Goal: Find specific page/section: Find specific page/section

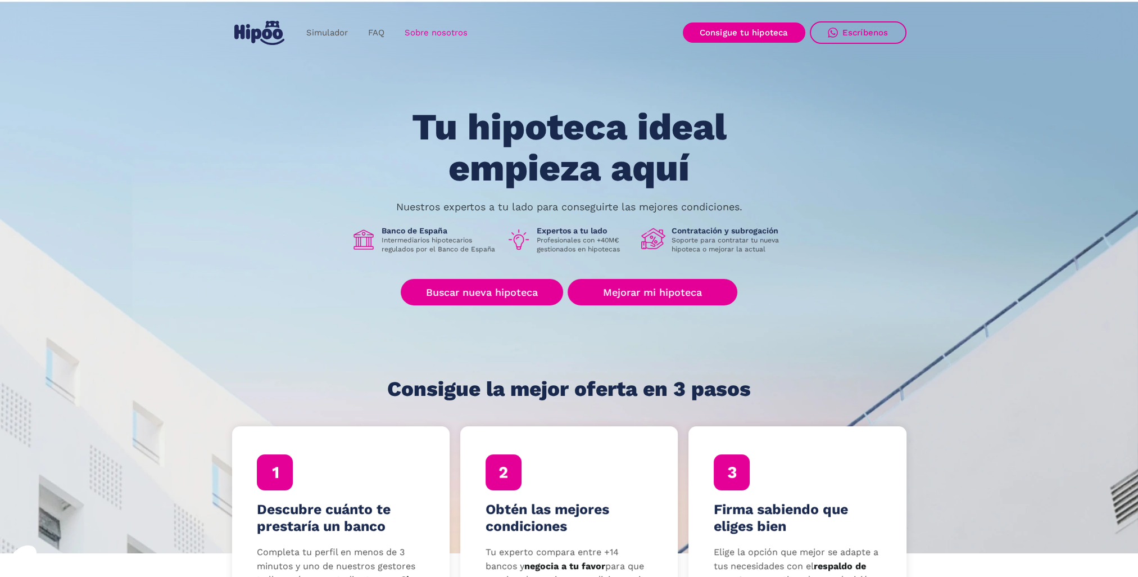
click at [452, 30] on link "Sobre nosotros" at bounding box center [436, 33] width 83 height 22
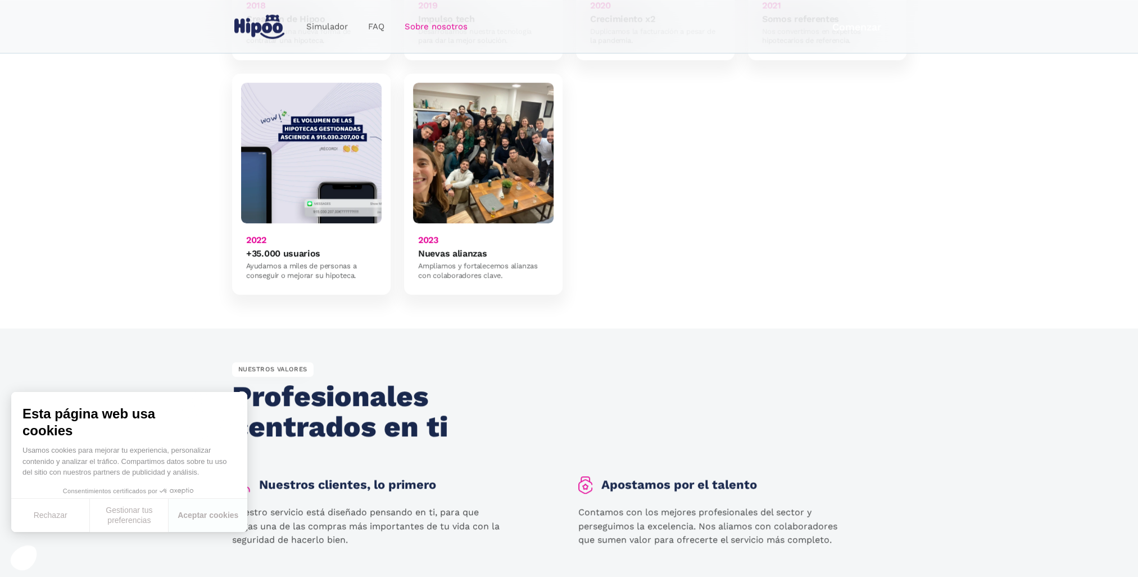
scroll to position [1237, 0]
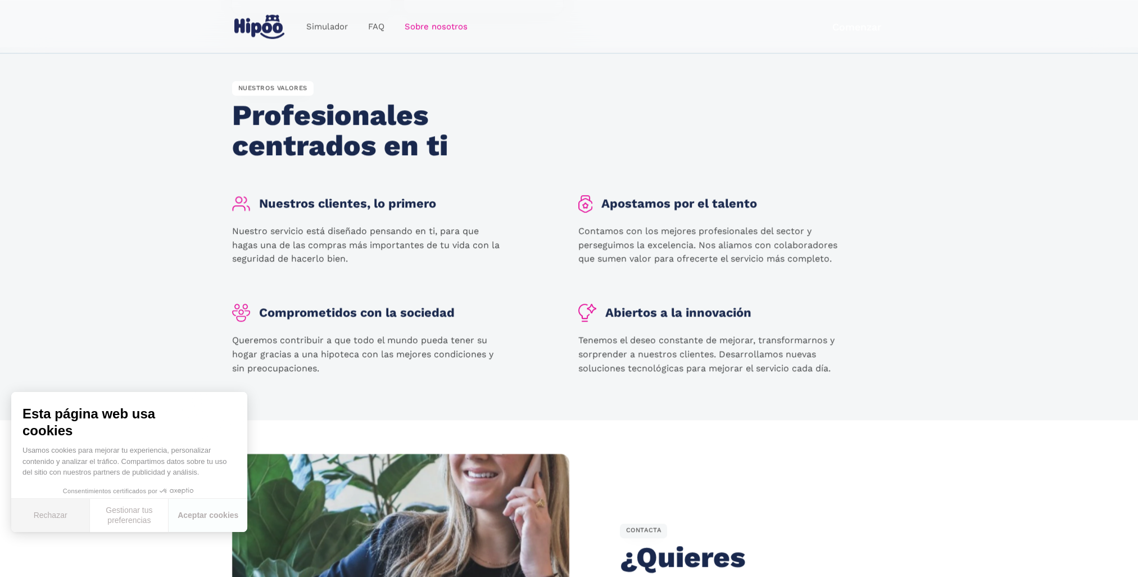
click at [52, 525] on button "Rechazar" at bounding box center [50, 515] width 79 height 33
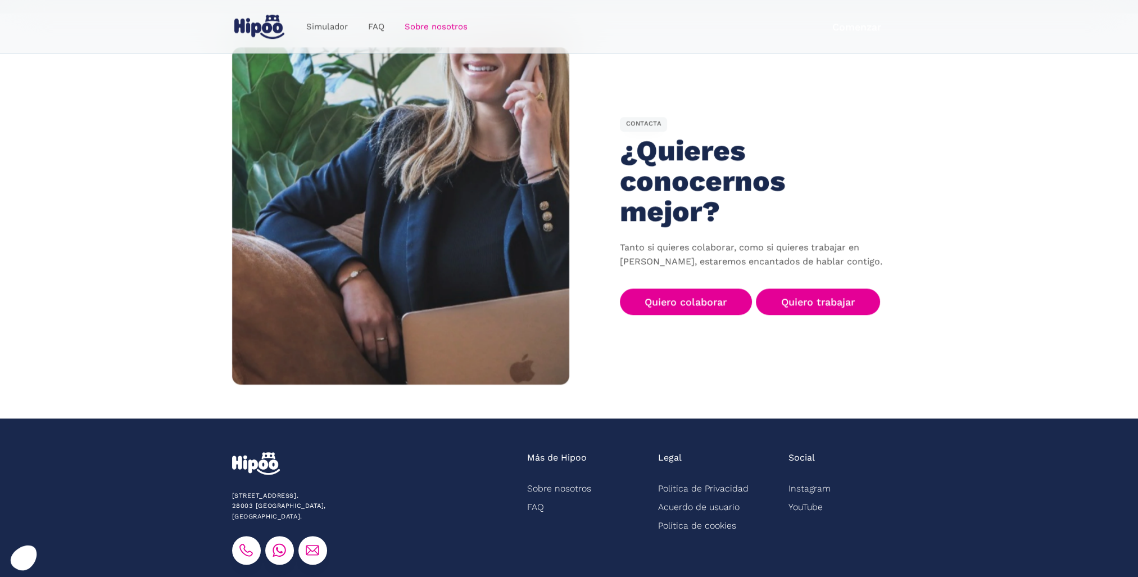
scroll to position [1686, 0]
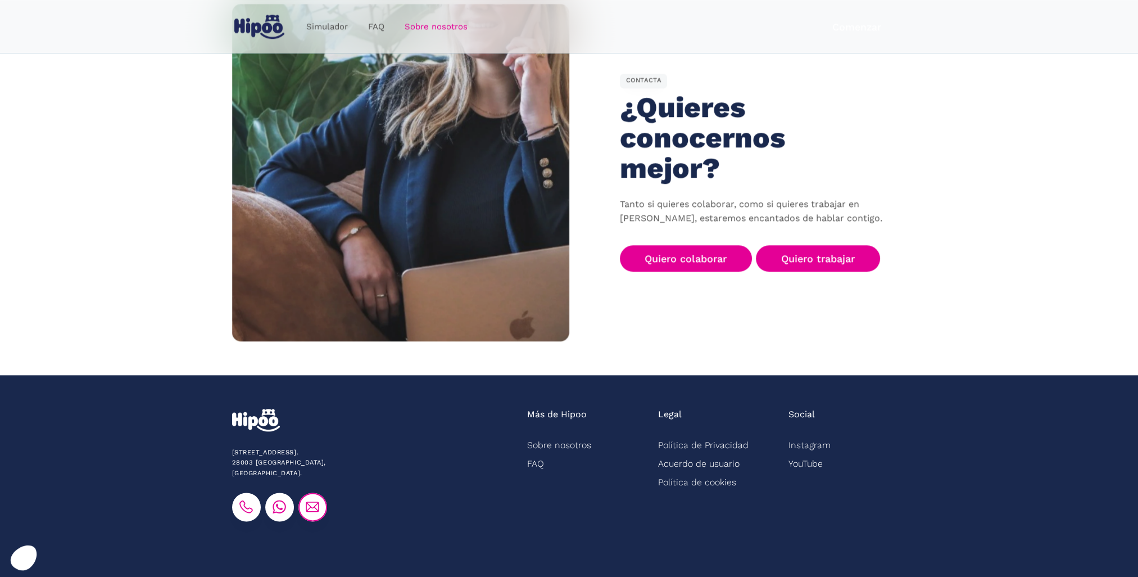
click at [304, 492] on link at bounding box center [312, 506] width 29 height 29
click at [808, 436] on link "Instagram" at bounding box center [810, 445] width 42 height 19
